Goal: Task Accomplishment & Management: Manage account settings

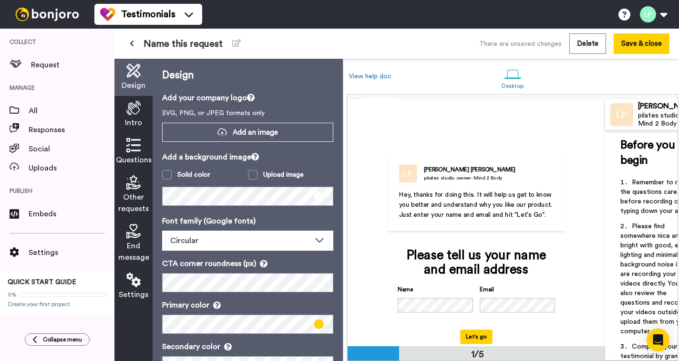
scroll to position [0, 0]
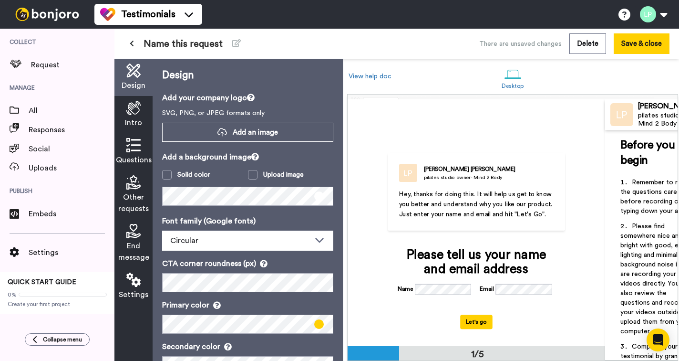
click at [219, 43] on span "Name this request" at bounding box center [183, 43] width 79 height 13
click at [223, 42] on span "Name this request" at bounding box center [183, 43] width 79 height 13
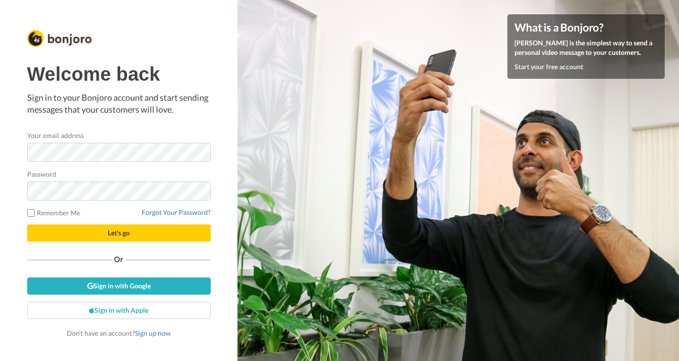
click at [110, 231] on span "Let's go" at bounding box center [119, 232] width 22 height 8
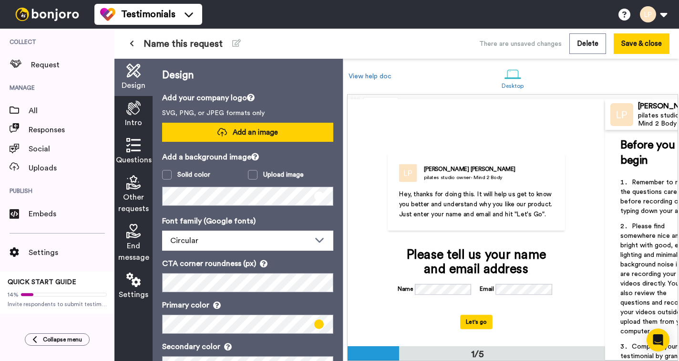
click at [223, 130] on icon at bounding box center [222, 132] width 10 height 10
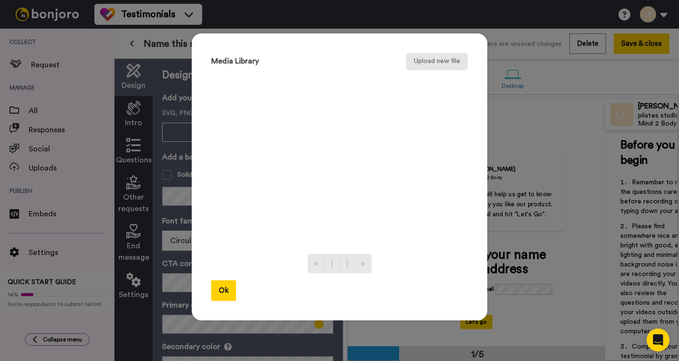
click at [429, 61] on button "Upload new file" at bounding box center [437, 61] width 62 height 17
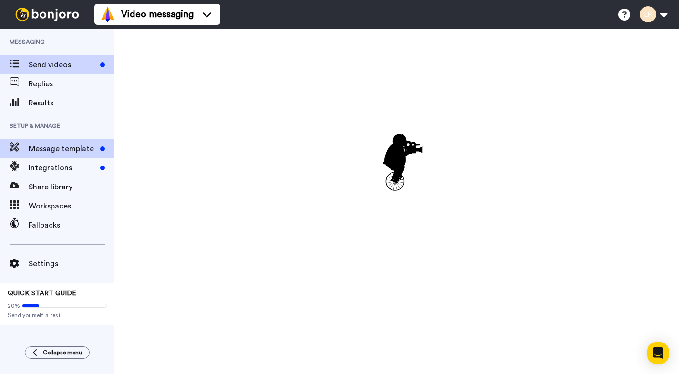
click at [89, 151] on span "Message template" at bounding box center [63, 148] width 68 height 11
click at [100, 67] on div "Send videos" at bounding box center [72, 64] width 86 height 11
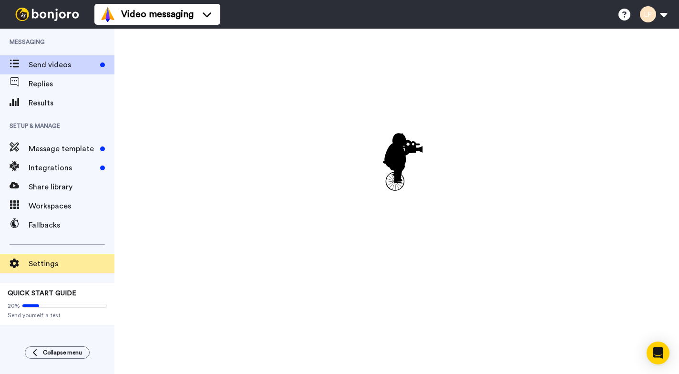
click at [52, 264] on span "Settings" at bounding box center [72, 263] width 86 height 11
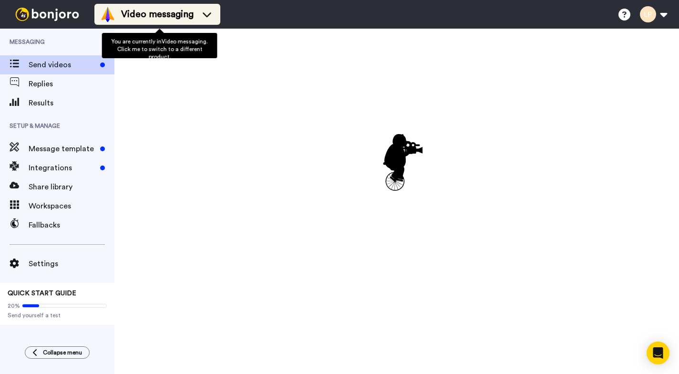
click at [159, 15] on span "Video messaging" at bounding box center [157, 14] width 72 height 13
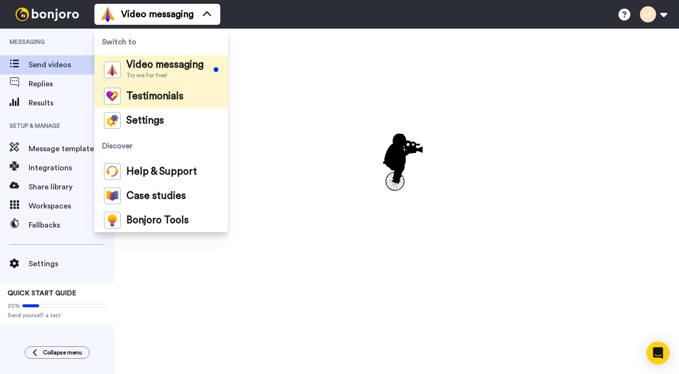
click at [150, 95] on span "Testimonials" at bounding box center [154, 97] width 57 height 10
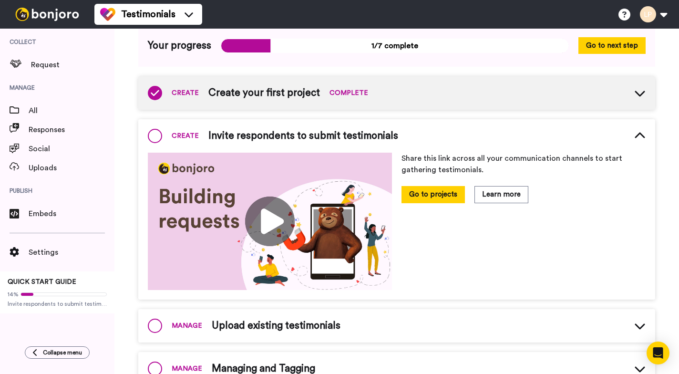
scroll to position [69, 0]
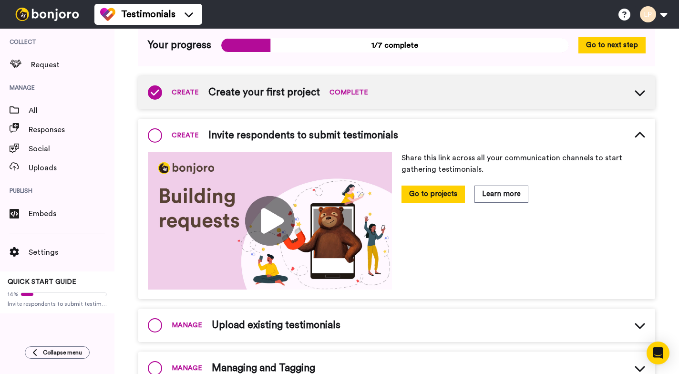
click at [300, 92] on span "Create your first project" at bounding box center [264, 92] width 112 height 14
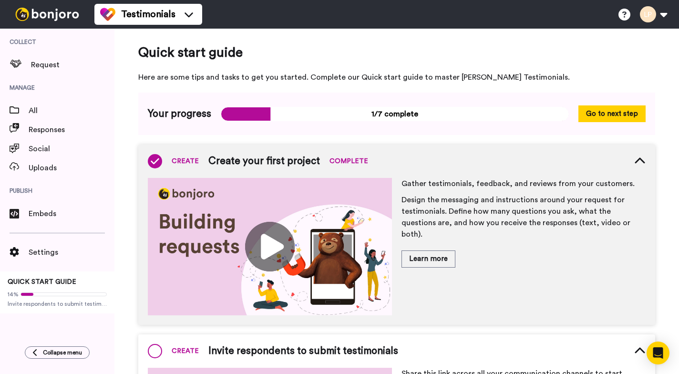
scroll to position [0, 0]
click at [56, 112] on span "All" at bounding box center [72, 110] width 86 height 11
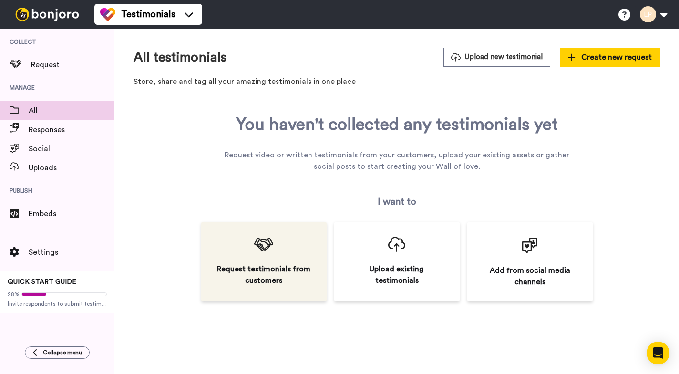
click at [266, 250] on icon at bounding box center [263, 244] width 19 height 15
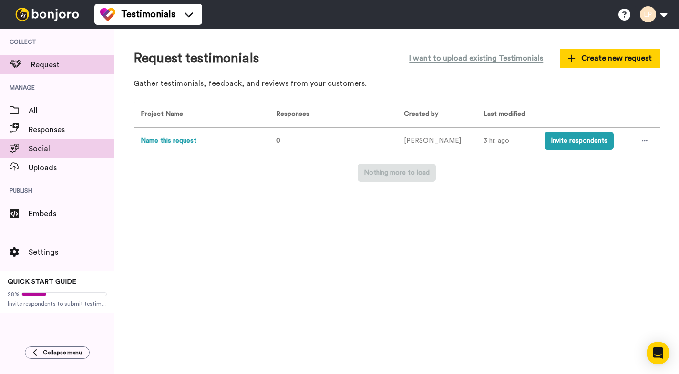
click at [45, 149] on span "Social" at bounding box center [72, 148] width 86 height 11
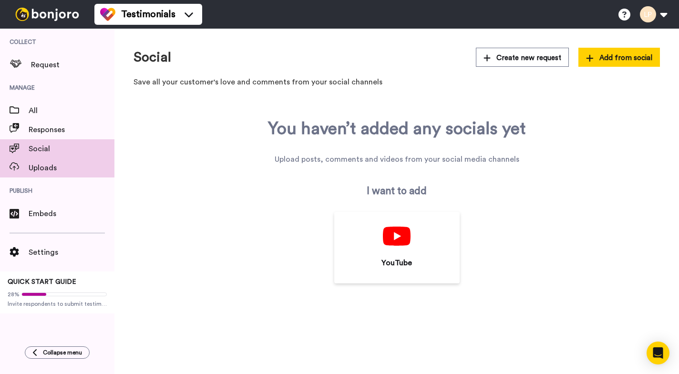
click at [50, 169] on span "Uploads" at bounding box center [72, 167] width 86 height 11
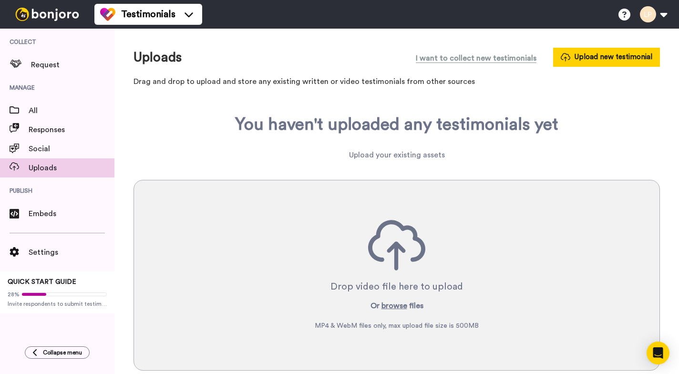
click at [67, 15] on img at bounding box center [47, 14] width 72 height 13
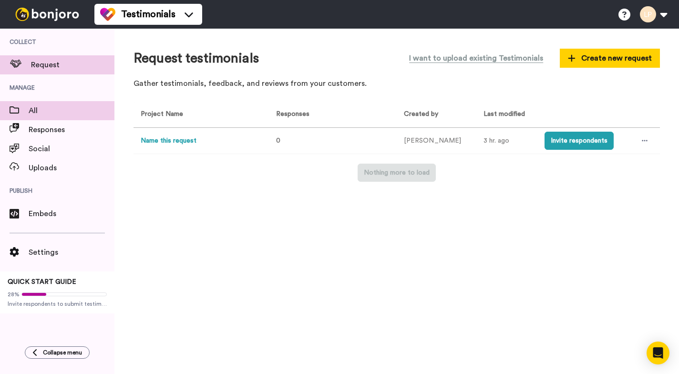
click at [61, 110] on span "All" at bounding box center [72, 110] width 86 height 11
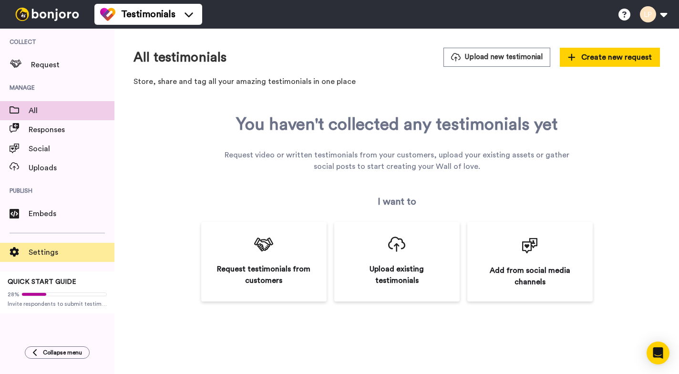
click at [53, 250] on span "Settings" at bounding box center [72, 252] width 86 height 11
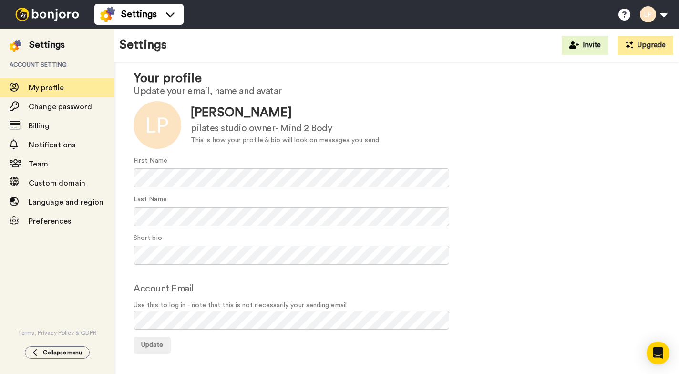
scroll to position [19, 0]
click at [72, 220] on span "Preferences" at bounding box center [72, 221] width 86 height 11
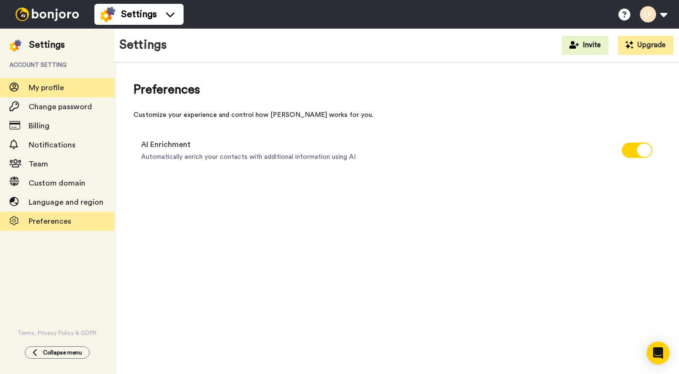
click at [73, 89] on span "My profile" at bounding box center [72, 87] width 86 height 11
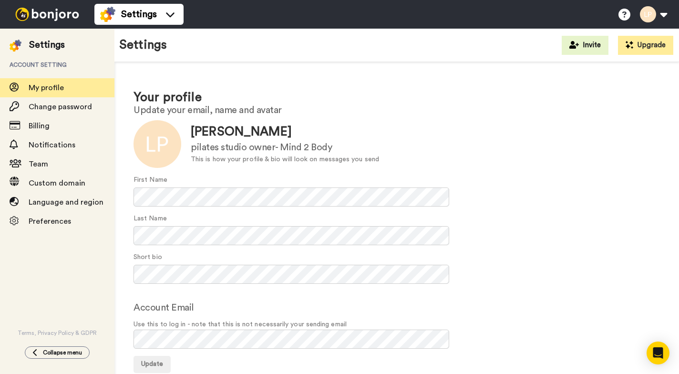
click at [56, 42] on div "Settings" at bounding box center [47, 44] width 36 height 13
click at [625, 16] on icon at bounding box center [625, 15] width 12 height 12
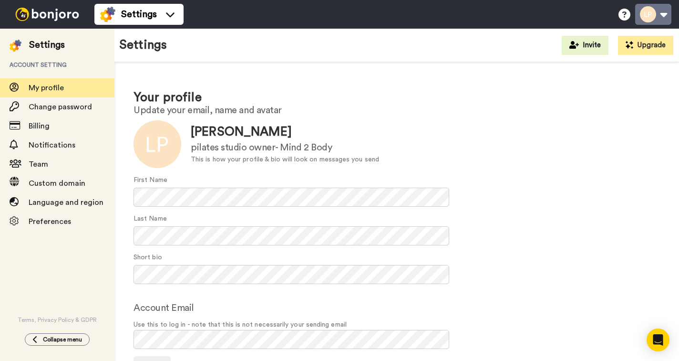
click at [661, 15] on button at bounding box center [653, 14] width 36 height 21
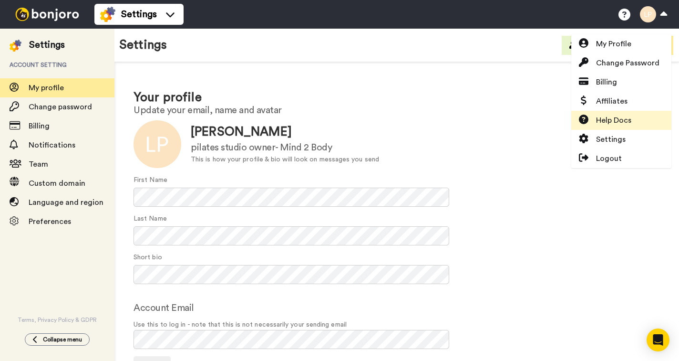
click at [607, 121] on span "Help Docs" at bounding box center [613, 119] width 35 height 11
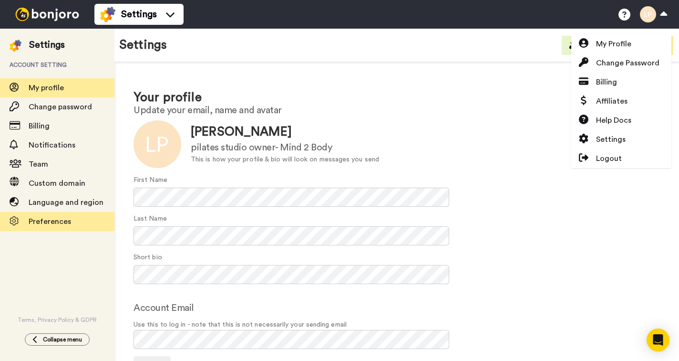
click at [63, 220] on span "Preferences" at bounding box center [50, 221] width 42 height 8
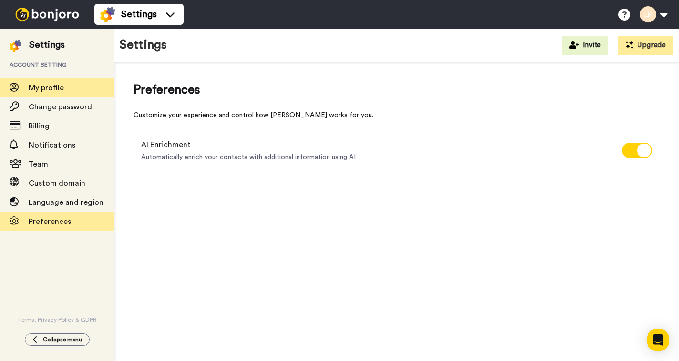
click at [76, 86] on span "My profile" at bounding box center [72, 87] width 86 height 11
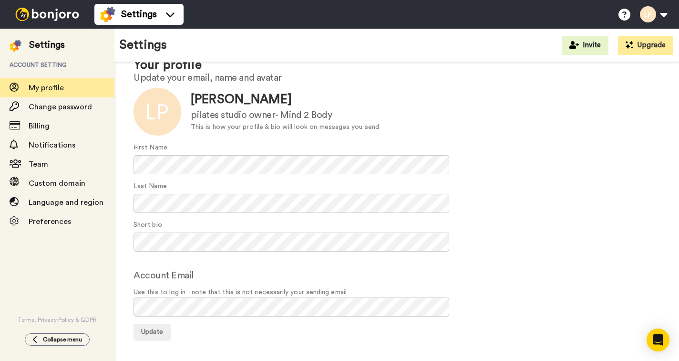
scroll to position [32, 0]
click at [16, 46] on img at bounding box center [16, 46] width 12 height 12
click at [667, 12] on button at bounding box center [653, 14] width 36 height 21
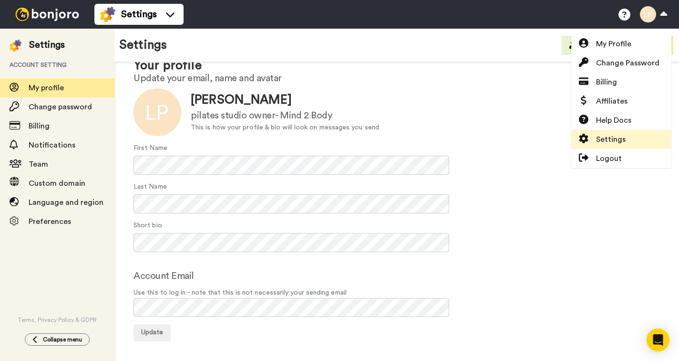
click at [601, 137] on span "Settings" at bounding box center [611, 139] width 30 height 11
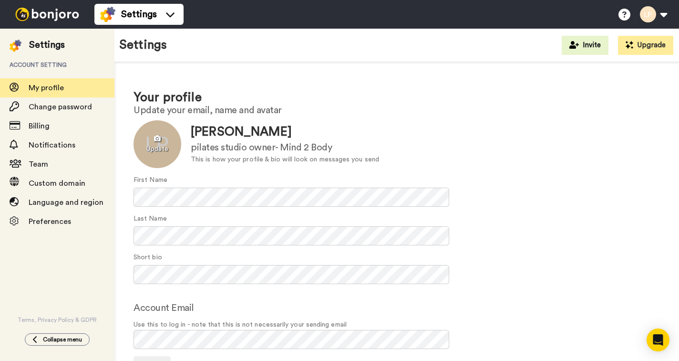
click at [161, 143] on div at bounding box center [158, 144] width 48 height 48
click at [166, 152] on div at bounding box center [158, 144] width 48 height 48
click at [190, 297] on form "Update Lani Pelino pilates studio owner- Mind 2 Body This is how your profile &…" at bounding box center [397, 246] width 527 height 253
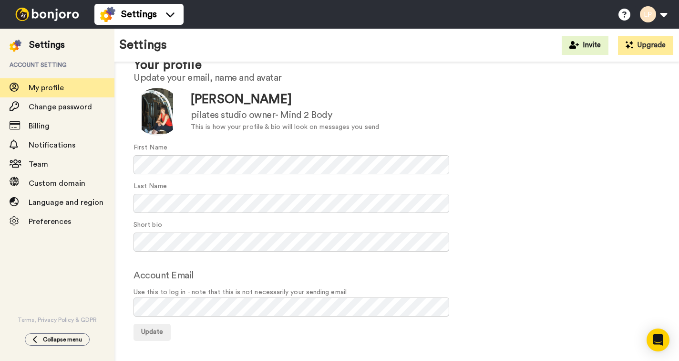
scroll to position [32, 0]
click at [158, 331] on span "Update" at bounding box center [152, 332] width 22 height 7
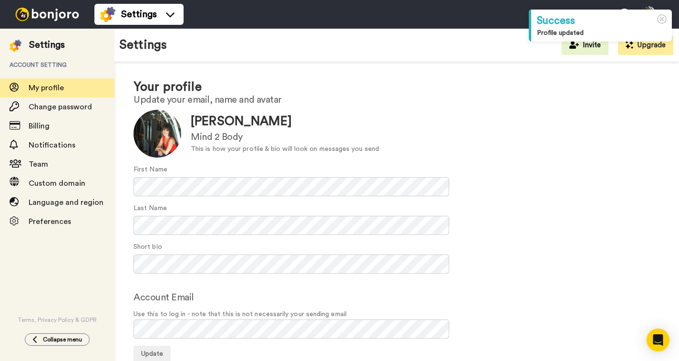
scroll to position [13, 0]
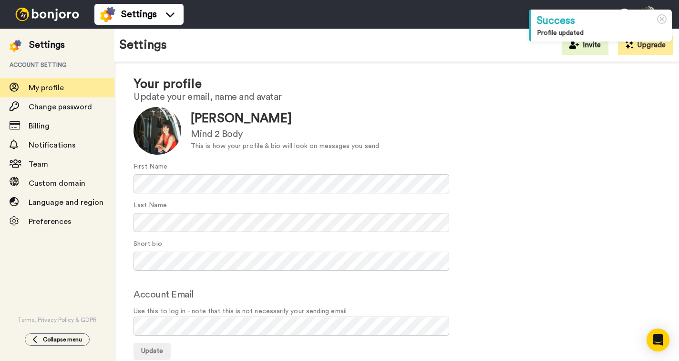
click at [15, 44] on img at bounding box center [16, 46] width 12 height 12
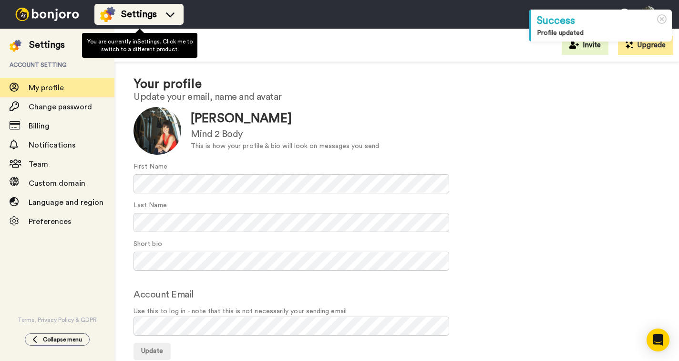
click at [111, 11] on img at bounding box center [107, 14] width 15 height 15
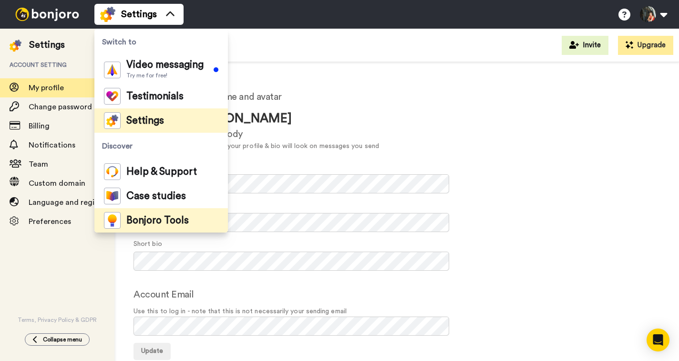
click at [135, 218] on span "Bonjoro Tools" at bounding box center [157, 221] width 62 height 10
